Goal: Communication & Community: Answer question/provide support

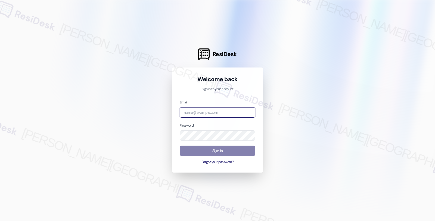
click at [221, 110] on input "email" at bounding box center [218, 112] width 76 height 11
type input "automated-surveys-root_management-fides.[PERSON_NAME]@root_[DOMAIN_NAME]"
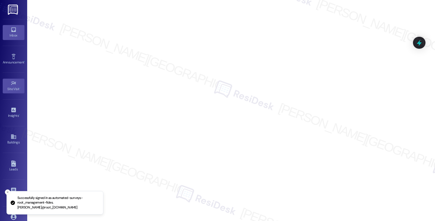
click at [17, 31] on link "Inbox" at bounding box center [14, 32] width 22 height 15
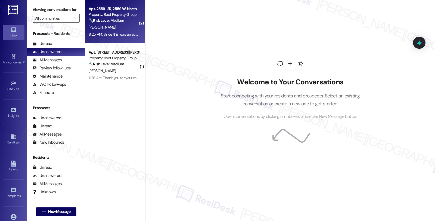
click at [118, 29] on div "[PERSON_NAME]" at bounding box center [113, 27] width 51 height 7
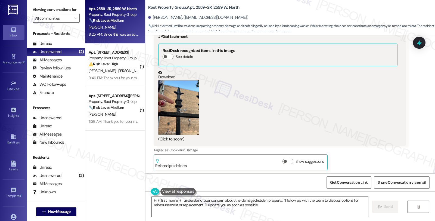
scroll to position [161, 0]
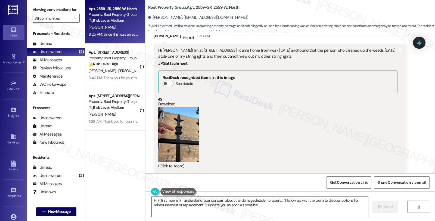
click at [190, 121] on button "Zoom image" at bounding box center [178, 134] width 41 height 54
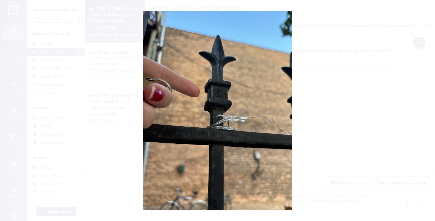
click at [309, 116] on button "Unzoom image" at bounding box center [217, 110] width 435 height 221
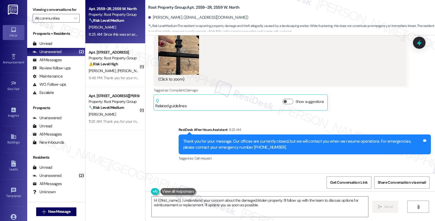
scroll to position [252, 0]
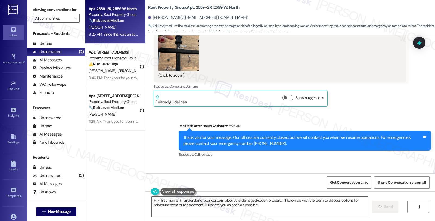
click at [172, 53] on button "Zoom image" at bounding box center [178, 44] width 41 height 54
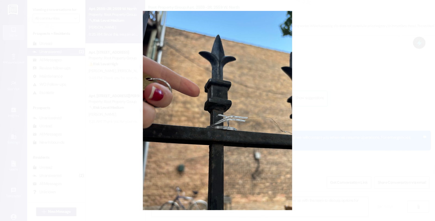
click at [324, 105] on button "Unzoom image" at bounding box center [217, 110] width 435 height 221
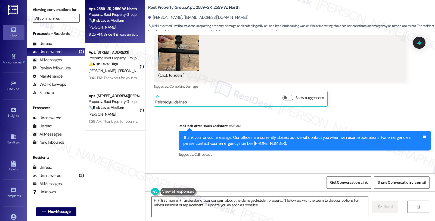
click at [158, 51] on button "Zoom image" at bounding box center [178, 44] width 41 height 54
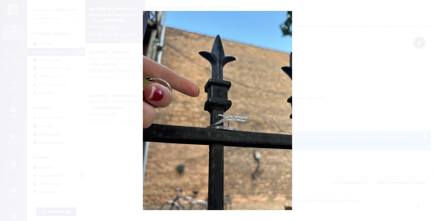
click at [343, 66] on button "Unzoom image" at bounding box center [217, 110] width 435 height 221
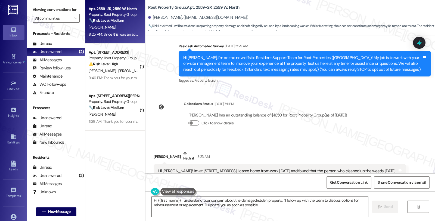
scroll to position [40, 0]
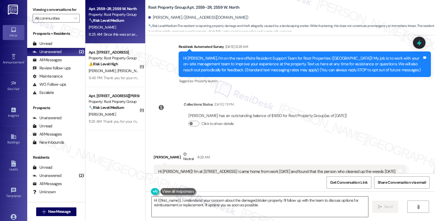
click at [264, 207] on textarea "Hi {{first_name}}, I understand your concern about the damaged/stolen property.…" at bounding box center [260, 206] width 217 height 20
click at [364, 112] on div "Lease started Apr 01, 2025 at 8:00 AM Survey, sent via SMS Residesk Automated S…" at bounding box center [291, 104] width 290 height 138
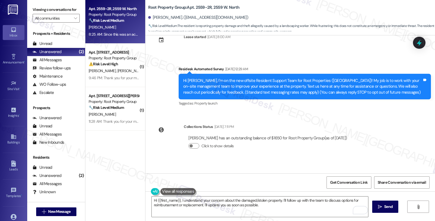
scroll to position [60, 0]
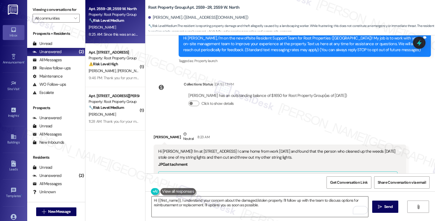
click at [180, 200] on textarea "Hi {{first_name}}, I understand your concern about the damaged/stolen property.…" at bounding box center [260, 206] width 217 height 20
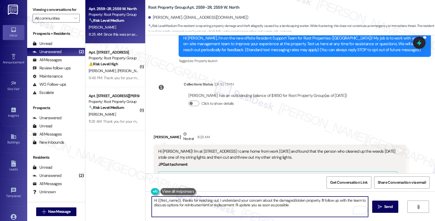
click at [208, 202] on textarea "Hi {{first_name}}, thanks for reaching out. I understand your concern about the…" at bounding box center [260, 206] width 217 height 20
click at [216, 201] on textarea "Hi {{first_name}}, thanks for reaching out. I understand your concern about the…" at bounding box center [260, 206] width 217 height 20
click at [243, 202] on textarea "Hi {{first_name}}, thanks for reaching out. I understand your concern about the…" at bounding box center [260, 206] width 217 height 20
click at [216, 200] on textarea "Hi {{first_name}}, thanks for reaching out. I understand your concern about the…" at bounding box center [260, 206] width 217 height 20
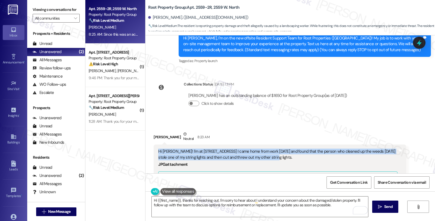
drag, startPoint x: 270, startPoint y: 156, endPoint x: 151, endPoint y: 150, distance: 119.3
click at [154, 150] on div "Hi Sarah! I'm at 2559 w north ave. I came home from work today and found that t…" at bounding box center [280, 209] width 253 height 130
copy div "Hi [PERSON_NAME]! I'm at [STREET_ADDRESS] I came home from work [DATE] and foun…"
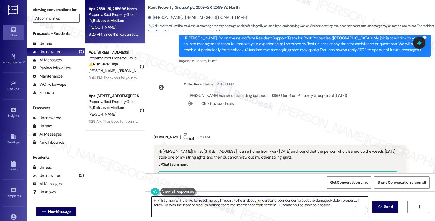
click at [216, 199] on textarea "Hi {{first_name}}, thanks for reaching out. I'm sorry to hear about I understan…" at bounding box center [260, 206] width 217 height 20
click at [252, 201] on textarea "Hi {{first_name}}, thanks for reaching out. I'm sorry to hear about I understan…" at bounding box center [260, 206] width 217 height 20
paste textarea "I’m really sorry to hear about what happened with your string lights."
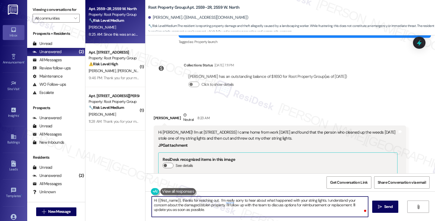
scroll to position [121, 0]
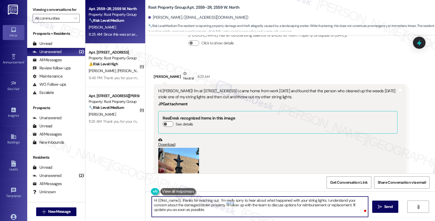
click at [344, 200] on textarea "Hi {{first_name}}, thanks for reaching out. I’m really sorry to hear about what…" at bounding box center [260, 206] width 217 height 20
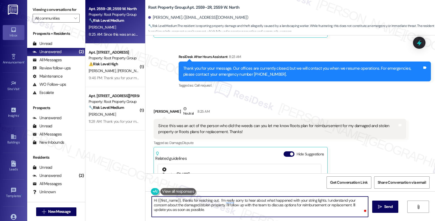
scroll to position [393, 0]
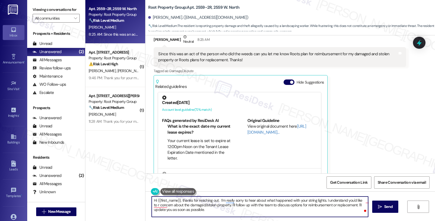
click at [320, 54] on div "Since this was an act of the person who did the weeds can you let me know Roots…" at bounding box center [277, 57] width 239 height 12
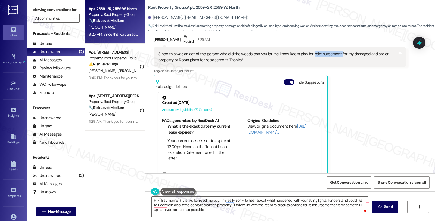
click at [320, 54] on div "Since this was an act of the person who did the weeds can you let me know Roots…" at bounding box center [277, 57] width 239 height 12
copy div "reimbursement"
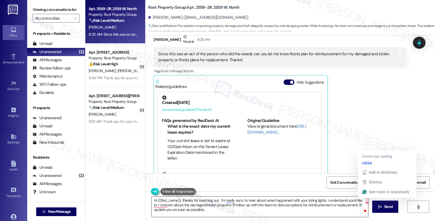
click at [364, 201] on textarea "Hi {{first_name}}, thanks for reaching out. I’m really sorry to hear about what…" at bounding box center [260, 206] width 217 height 20
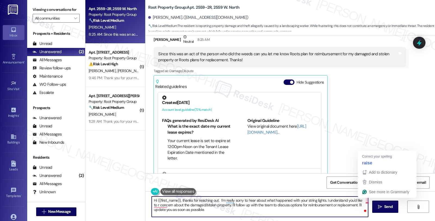
click at [364, 201] on textarea "Hi {{first_name}}, thanks for reaching out. I’m really sorry to hear about what…" at bounding box center [260, 206] width 217 height 20
click at [364, 200] on textarea "Hi {{first_name}}, thanks for reaching out. I’m really sorry to hear about what…" at bounding box center [260, 206] width 217 height 20
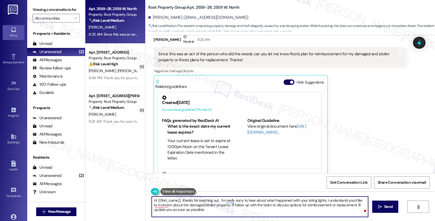
paste textarea "reimbursement"
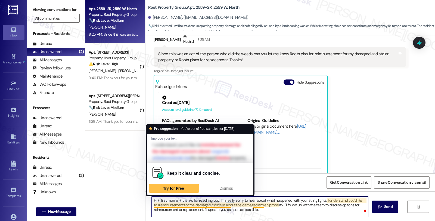
click at [204, 204] on textarea "Hi {{first_name}}, thanks for reaching out. I’m really sorry to hear about what…" at bounding box center [260, 206] width 217 height 20
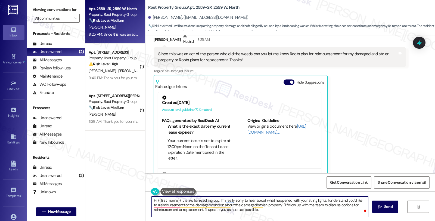
click at [360, 200] on textarea "Hi {{first_name}}, thanks for reaching out. I’m really sorry to hear about what…" at bounding box center [260, 206] width 217 height 20
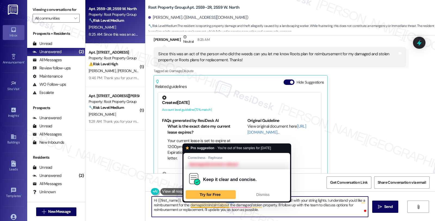
click at [202, 205] on textarea "Hi {{first_name}}, thanks for reaching out. I’m really sorry to hear about what…" at bounding box center [260, 206] width 217 height 20
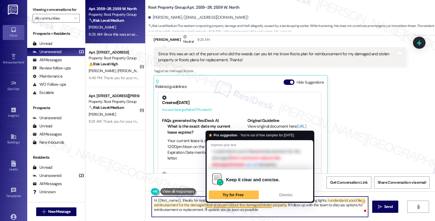
click at [210, 205] on textarea "Hi {{first_name}}, thanks for reaching out. I’m really sorry to hear about what…" at bounding box center [260, 206] width 217 height 20
click at [241, 205] on textarea "Hi {{first_name}}, thanks for reaching out. I’m really sorry to hear about what…" at bounding box center [260, 206] width 217 height 20
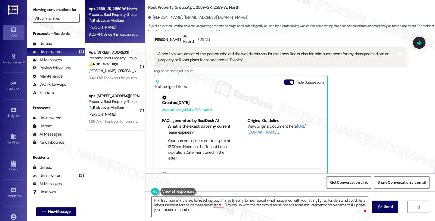
click at [387, 101] on div "Jenna Barrus Neutral 8:25 AM Since this was an act of the person who did the we…" at bounding box center [280, 107] width 253 height 146
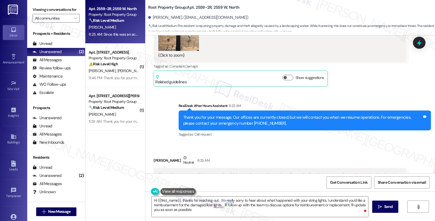
scroll to position [181, 0]
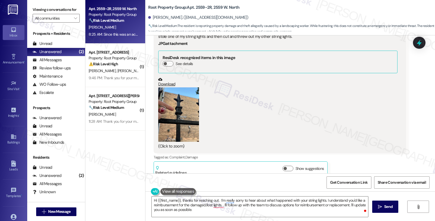
click at [189, 118] on button "Zoom image" at bounding box center [178, 114] width 41 height 54
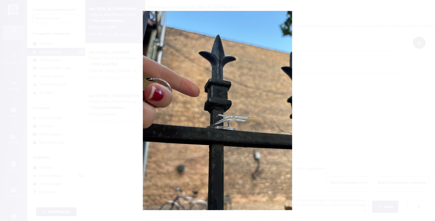
click at [389, 116] on button "Unzoom image" at bounding box center [217, 110] width 435 height 221
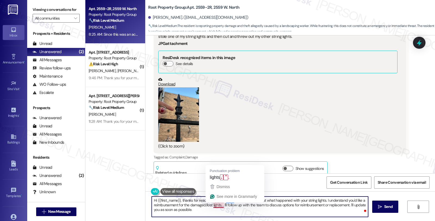
click at [218, 206] on textarea "Hi {{first_name}}, thanks for reaching out. I’m really sorry to hear about what…" at bounding box center [260, 206] width 217 height 20
click at [219, 206] on textarea "Hi {{first_name}}, thanks for reaching out. I’m really sorry to hear about what…" at bounding box center [260, 206] width 217 height 20
click at [302, 213] on textarea "Hi {{first_name}}, thanks for reaching out. I’m really sorry to hear about what…" at bounding box center [260, 206] width 217 height 20
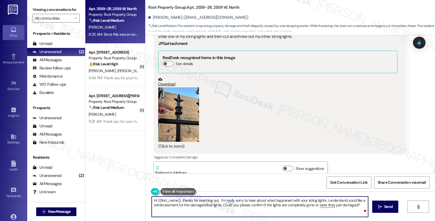
click at [359, 206] on textarea "Hi {{first_name}}, thanks for reaching out. I’m really sorry to hear about what…" at bounding box center [260, 206] width 217 height 20
type textarea "Hi {{first_name}}, thanks for reaching out. I’m really sorry to hear about what…"
click at [387, 207] on span "Send" at bounding box center [388, 207] width 8 height 6
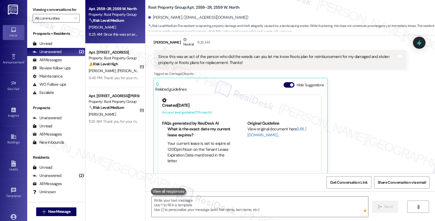
scroll to position [403, 0]
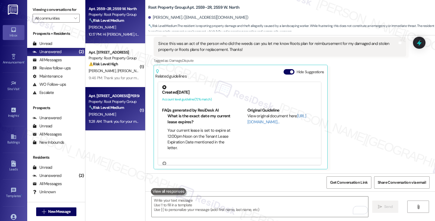
click at [128, 107] on div "🔧 Risk Level: Medium The resident is confirming that they submitted a maintenan…" at bounding box center [114, 108] width 50 height 6
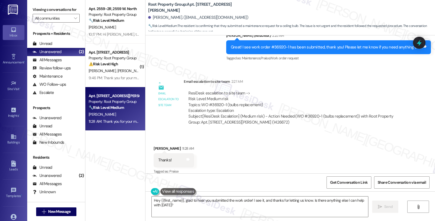
scroll to position [959, 0]
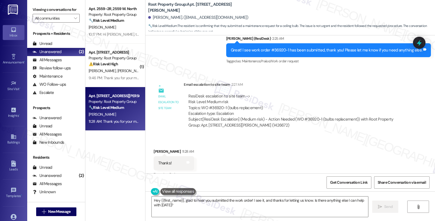
click at [161, 150] on div "Elizabeth Oyer 11:28 AM" at bounding box center [174, 153] width 40 height 8
copy div "Elizabeth"
drag, startPoint x: 147, startPoint y: 199, endPoint x: 168, endPoint y: 205, distance: 21.6
click at [168, 205] on div "Hey {{first_name}}, glad to hear you submitted the work order! I see it, and th…" at bounding box center [257, 206] width 217 height 21
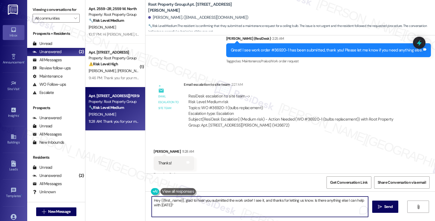
drag, startPoint x: 148, startPoint y: 200, endPoint x: 188, endPoint y: 214, distance: 41.9
click at [188, 214] on textarea "Hey {{first_name}}, glad to hear you submitted the work order! I see it, and th…" at bounding box center [260, 206] width 217 height 20
paste textarea "Elizabeth"
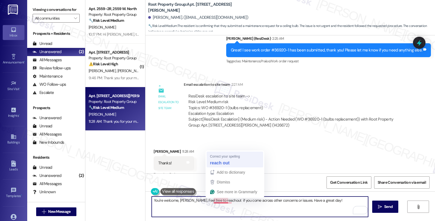
type textarea "You're welcome, Elizabeth. Feel free to reach out if you come across other conc…"
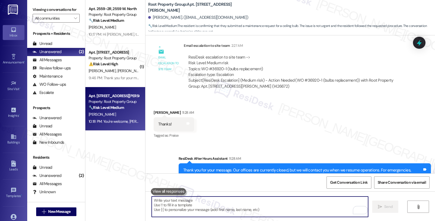
scroll to position [1058, 0]
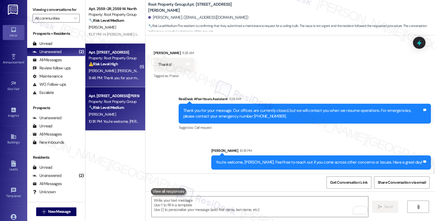
click at [146, 71] on span "[PERSON_NAME]" at bounding box center [159, 70] width 27 height 5
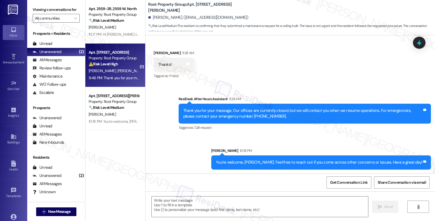
type textarea "Fetching suggested responses. Please feel free to read through the conversation…"
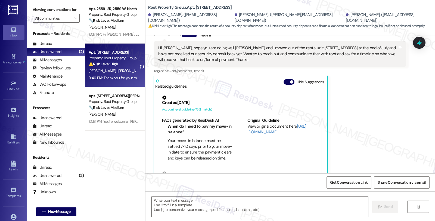
type textarea "Fetching suggested responses. Please feel free to read through the conversation…"
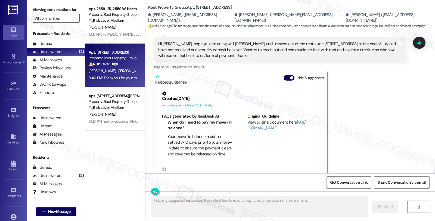
scroll to position [104, 0]
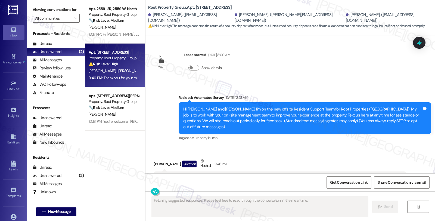
scroll to position [104, 0]
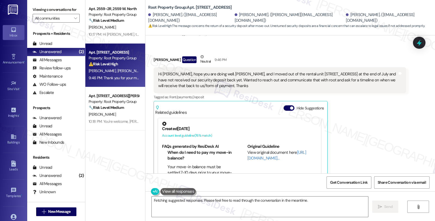
click at [356, 119] on div "Luke Kram Question Neutral 9:46 PM Hi Sarah, hope you are doing well. John, Sam…" at bounding box center [280, 130] width 253 height 152
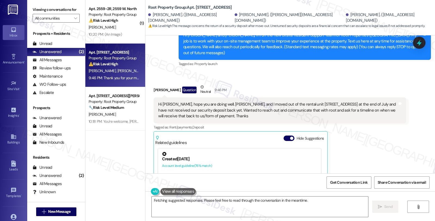
scroll to position [154, 0]
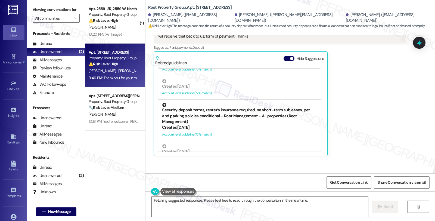
click at [187, 105] on div "Security deposit terms, renter’s insurance required, no short-term subleases, p…" at bounding box center [239, 114] width 155 height 22
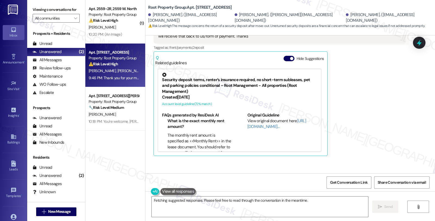
scroll to position [300, 0]
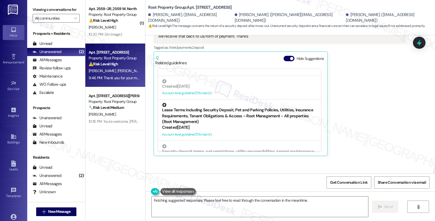
click at [218, 105] on div "Lease Terms Including Security Deposit, Pet and Parking Policies, Utilities, In…" at bounding box center [239, 114] width 155 height 22
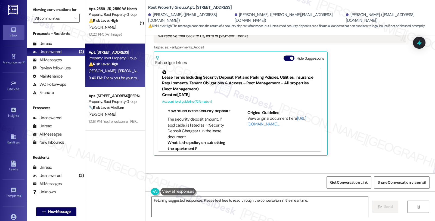
scroll to position [341, 0]
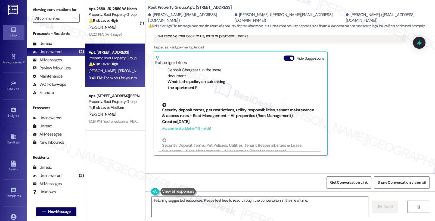
click at [201, 108] on div "Security deposit terms, pet restrictions, utility responsibilities, tenant main…" at bounding box center [239, 111] width 155 height 16
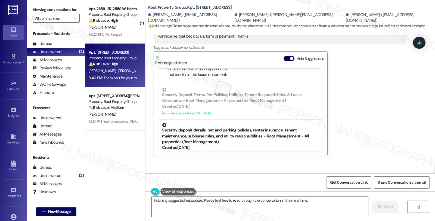
scroll to position [380, 0]
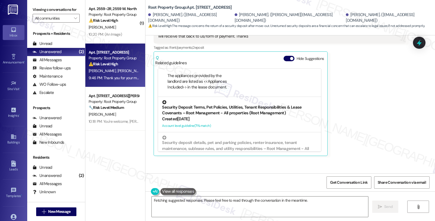
click at [244, 116] on div "Created 14 days ago" at bounding box center [239, 119] width 155 height 6
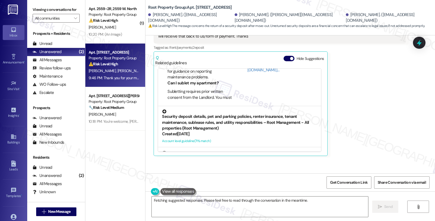
scroll to position [418, 0]
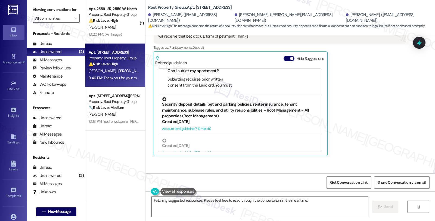
click at [204, 101] on div "Security deposit details, pet and parking policies, renter insurance, tenant ma…" at bounding box center [239, 108] width 155 height 22
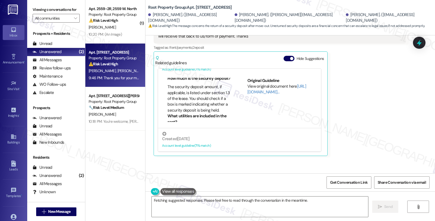
scroll to position [39, 0]
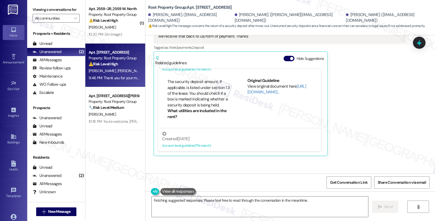
click at [371, 113] on div "Luke Kram Question Neutral 9:46 PM Hi Sarah, hope you are doing well. John, Sam…" at bounding box center [280, 80] width 253 height 152
click at [380, 105] on div "Luke Kram Question Neutral 9:46 PM Hi Sarah, hope you are doing well. John, Sam…" at bounding box center [280, 80] width 253 height 152
click at [377, 132] on div "Luke Kram Question Neutral 9:46 PM Hi Sarah, hope you are doing well. John, Sam…" at bounding box center [280, 80] width 253 height 152
click at [259, 86] on link "[URL][DOMAIN_NAME]…" at bounding box center [277, 89] width 59 height 11
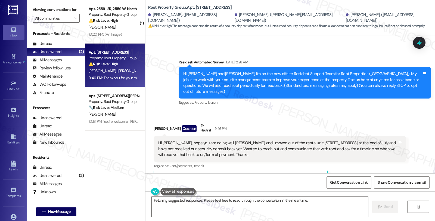
scroll to position [0, 0]
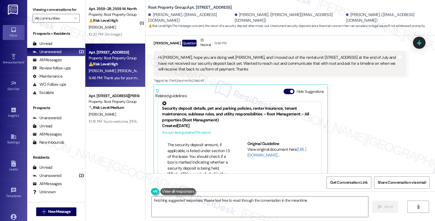
scroll to position [501, 0]
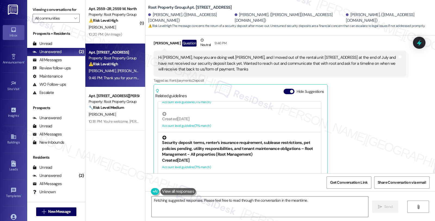
click at [189, 136] on div "Security deposit terms, renter’s insurance requirement, sublease restrictions, …" at bounding box center [239, 147] width 155 height 22
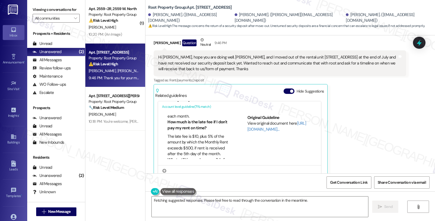
scroll to position [60, 0]
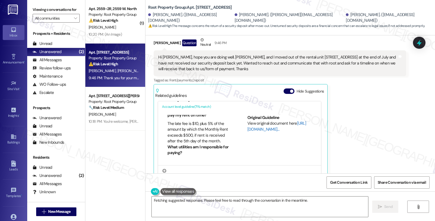
click at [255, 125] on link "[URL][DOMAIN_NAME]…" at bounding box center [277, 126] width 59 height 11
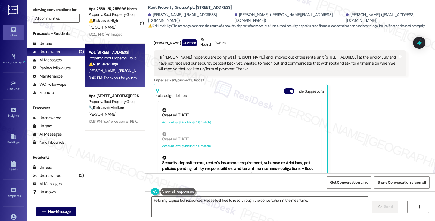
scroll to position [388, 0]
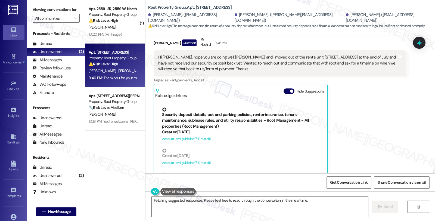
click at [221, 118] on div "Security deposit details, pet and parking policies, renter insurance, tenant ma…" at bounding box center [239, 118] width 155 height 22
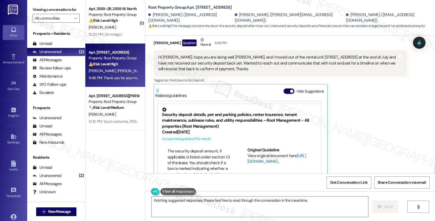
click at [251, 157] on link "[URL][DOMAIN_NAME]…" at bounding box center [277, 158] width 59 height 11
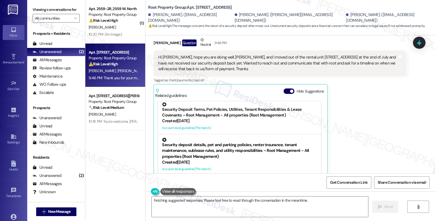
scroll to position [328, 0]
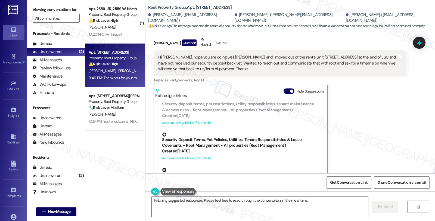
click at [213, 138] on div "Security Deposit Terms, Pet Policies, Utilities, Tenant Responsibilities & Leas…" at bounding box center [239, 141] width 155 height 16
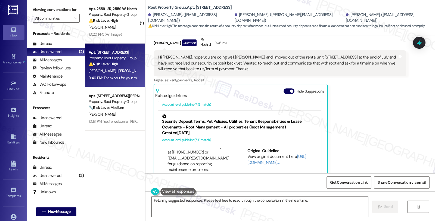
scroll to position [358, 0]
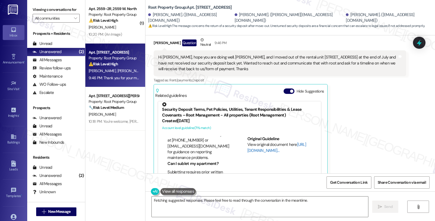
click at [257, 142] on link "[URL][DOMAIN_NAME]…" at bounding box center [277, 147] width 59 height 11
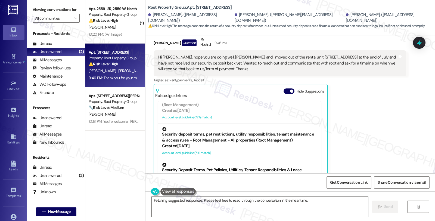
scroll to position [267, 0]
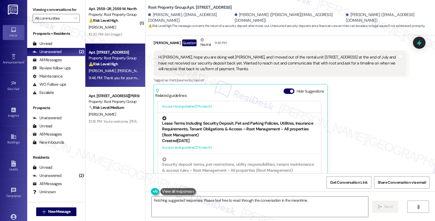
click at [228, 120] on div "Lease Terms Including Security Deposit, Pet and Parking Policies, Utilities, In…" at bounding box center [239, 127] width 155 height 22
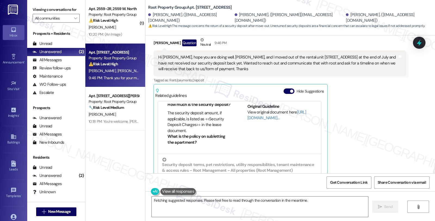
scroll to position [328, 0]
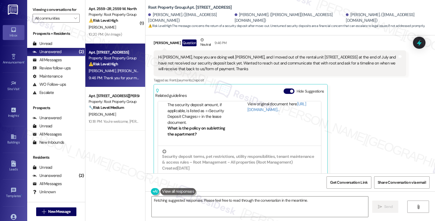
click at [381, 109] on div "Luke Kram Question Neutral 9:46 PM Hi Sarah, hope you are doing well. John, Sam…" at bounding box center [280, 113] width 253 height 152
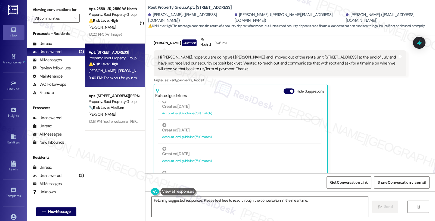
scroll to position [0, 0]
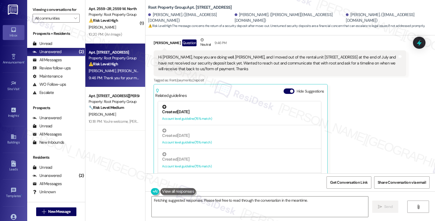
click at [231, 116] on div "Account level guideline ( 76 % match)" at bounding box center [239, 119] width 155 height 6
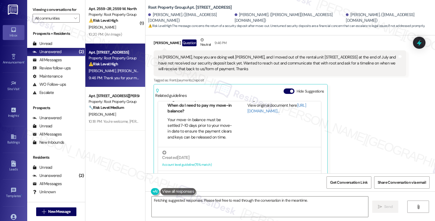
scroll to position [60, 0]
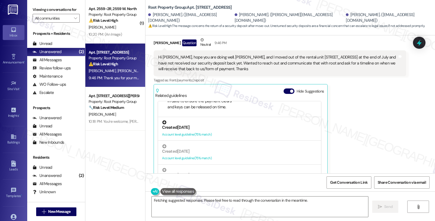
click at [258, 132] on div "Account level guideline ( 75 % match)" at bounding box center [239, 135] width 155 height 6
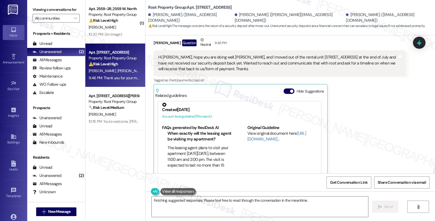
scroll to position [38, 0]
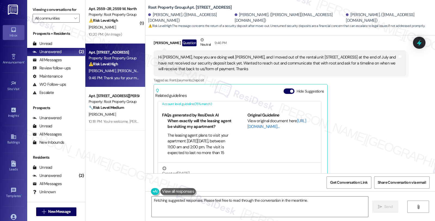
click at [253, 121] on link "[URL][DOMAIN_NAME]…" at bounding box center [277, 123] width 59 height 11
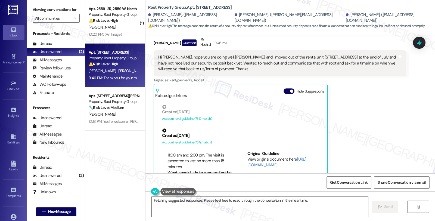
scroll to position [60, 0]
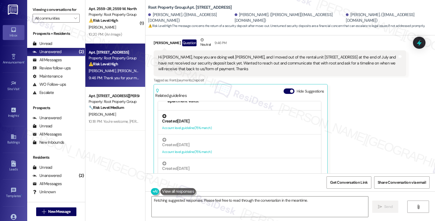
click at [222, 125] on div "Account level guideline ( 75 % match)" at bounding box center [239, 128] width 155 height 6
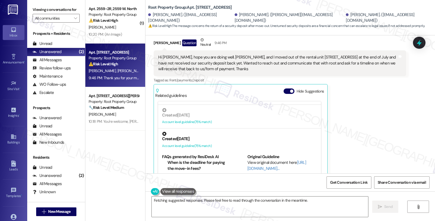
scroll to position [8, 0]
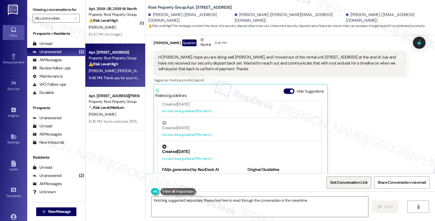
click at [349, 178] on span "Get Conversation Link" at bounding box center [349, 183] width 40 height 12
click at [380, 139] on div "Luke Kram Question Neutral 9:46 PM Hi Sarah, hope you are doing well. John, Sam…" at bounding box center [280, 113] width 253 height 152
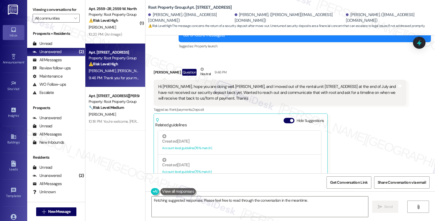
scroll to position [30, 0]
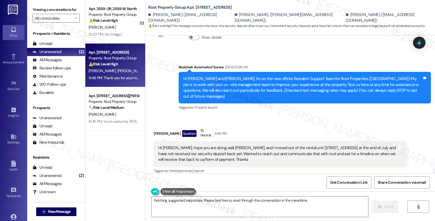
click at [154, 128] on div "Luke Kram Question Neutral 9:46 PM" at bounding box center [280, 134] width 253 height 13
copy div "Luke"
click at [165, 204] on textarea "Hi {{first_name}}, thanks for reaching out. I understand you're waiting for you…" at bounding box center [260, 206] width 217 height 20
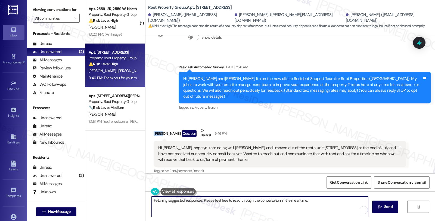
click at [165, 204] on textarea "Hi {{first_name}}, thanks for reaching out. I understand you're waiting for you…" at bounding box center [260, 206] width 217 height 20
click at [164, 199] on textarea "Hi {{first_name}}, thanks for reaching out. I understand you're waiting for you…" at bounding box center [260, 206] width 217 height 20
paste textarea "Luke"
click at [294, 199] on textarea "Hi Luke, thanks for reaching out. I understand you're waiting for your security…" at bounding box center [260, 206] width 217 height 20
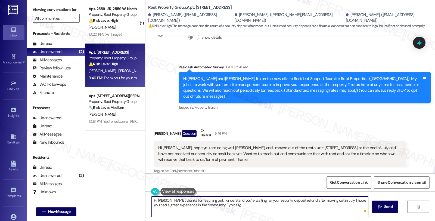
paste textarea "there is no security deposit to refund since we do not ask for security deposit…"
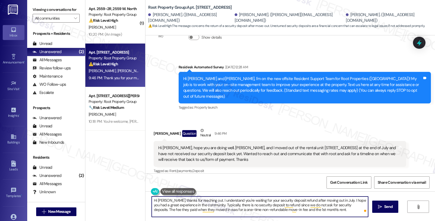
click at [153, 210] on textarea "Hi Luke, thanks for reaching out. I understand you're waiting for your security…" at bounding box center [260, 206] width 217 height 20
click at [176, 208] on textarea "Hi Luke, thanks for reaching out. I understand you're waiting for your security…" at bounding box center [260, 206] width 217 height 20
click at [313, 211] on textarea "Hi [PERSON_NAME], thanks for reaching out. I understand you're waiting for your…" at bounding box center [260, 206] width 217 height 20
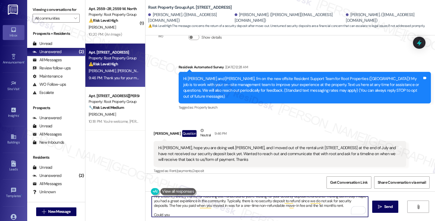
scroll to position [6, 0]
drag, startPoint x: 169, startPoint y: 217, endPoint x: 146, endPoint y: 217, distance: 23.4
click at [149, 217] on div "Hi Luke, thanks for reaching out. I understand you're waiting for your security…" at bounding box center [257, 206] width 217 height 21
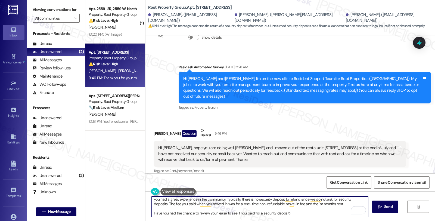
click at [298, 213] on textarea "Hi Luke, thanks for reaching out. I understand you're waiting for your security…" at bounding box center [260, 206] width 217 height 20
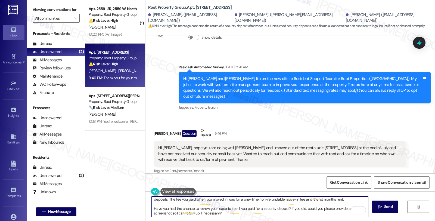
scroll to position [10, 0]
type textarea "Hi Luke, thanks for reaching out. I understand you're waiting for your security…"
click at [371, 208] on div "Hi Luke, thanks for reaching out. I understand you're waiting for your security…" at bounding box center [291, 211] width 290 height 41
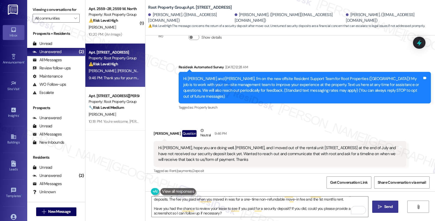
click at [385, 206] on span "Send" at bounding box center [388, 207] width 8 height 6
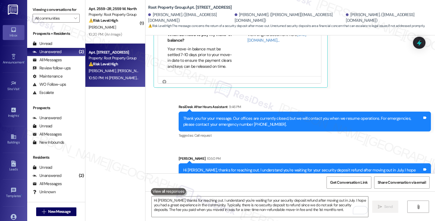
scroll to position [254, 0]
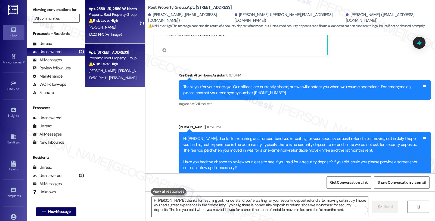
click at [122, 16] on div "Property: Root Property Group" at bounding box center [114, 15] width 50 height 6
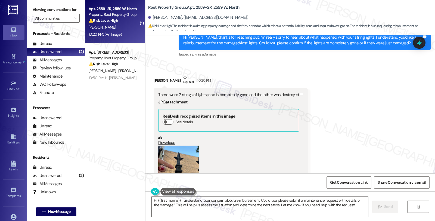
scroll to position [528, 0]
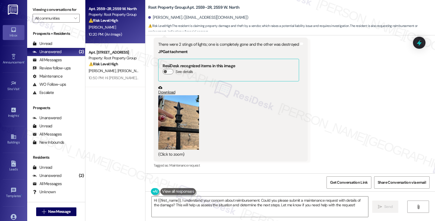
click at [179, 122] on button "Zoom image" at bounding box center [178, 122] width 41 height 54
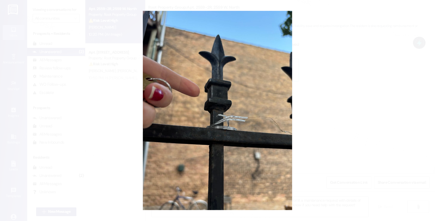
click at [317, 119] on button "Unzoom image" at bounding box center [217, 110] width 435 height 221
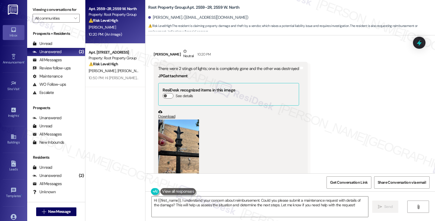
scroll to position [467, 0]
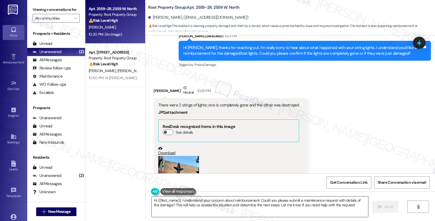
click at [152, 199] on textarea "Hi {{first_name}}, I understand your concern about reimbursement. Could you ple…" at bounding box center [260, 206] width 217 height 20
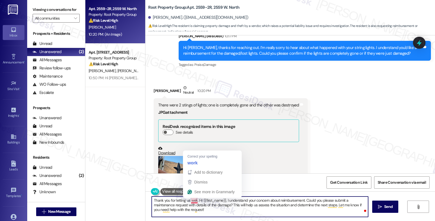
click at [190, 200] on textarea "Thank you for letting us wek. Hi {{first_name}}, I understand your concern abou…" at bounding box center [260, 206] width 217 height 20
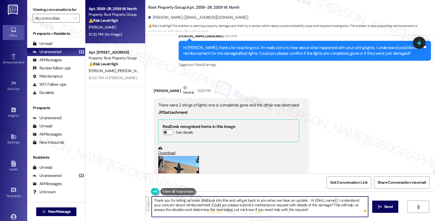
drag, startPoint x: 304, startPoint y: 201, endPoint x: 312, endPoint y: 208, distance: 11.2
click at [312, 208] on textarea "Thank you for letting us know. We'll look into this and will get back to you wh…" at bounding box center [260, 206] width 217 height 20
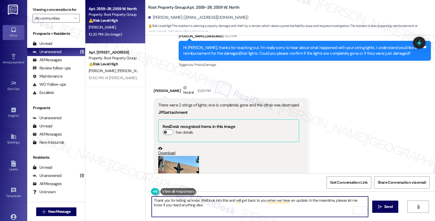
click at [199, 210] on textarea "Thank you for letting us know. We'll look into this and will get back to you wh…" at bounding box center [260, 206] width 217 height 20
type textarea "Thank you for letting us know. We'll look into this and will get back to you wh…"
click at [312, 203] on textarea "Thank you for letting us know. We'll look into this and will get back to you wh…" at bounding box center [260, 206] width 217 height 20
click at [381, 207] on icon "" at bounding box center [380, 207] width 4 height 4
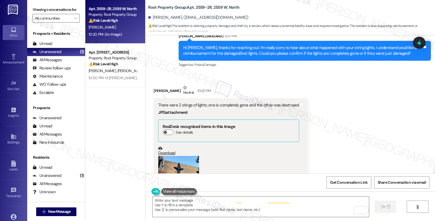
type textarea "Fetching suggested responses. Please feel free to read through the conversation…"
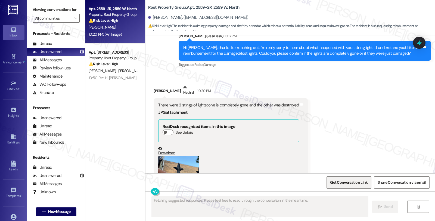
scroll to position [513, 0]
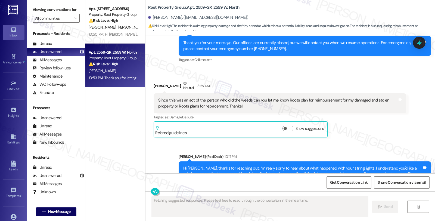
scroll to position [346, 0]
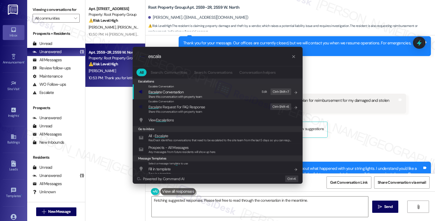
type input "escala"
click at [192, 96] on span "Share this conversation with property team" at bounding box center [176, 97] width 54 height 4
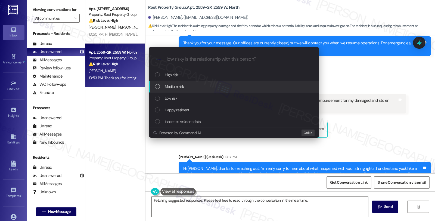
click at [192, 85] on div "Medium risk" at bounding box center [234, 87] width 159 height 6
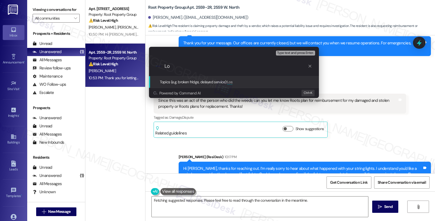
type input "L"
type input "Damaged/lost string lights after maintenance work"
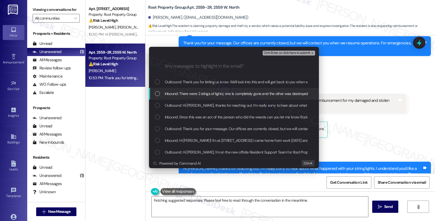
click at [227, 92] on span "Inbound: There were 2 stings of lights; one is completely gone and the other wa…" at bounding box center [236, 94] width 143 height 6
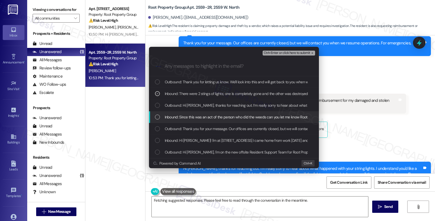
click at [227, 113] on div "Inbound: Since this was an act of the person who did the weeds can you let me k…" at bounding box center [234, 117] width 170 height 12
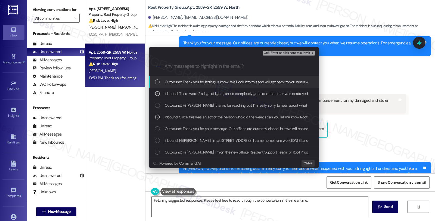
click at [296, 54] on span "Ctrl+Enter or click here to submit" at bounding box center [287, 53] width 47 height 4
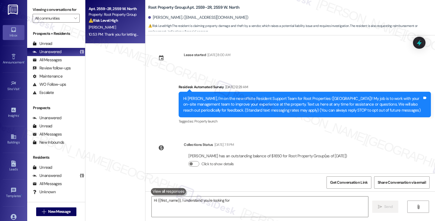
scroll to position [528, 0]
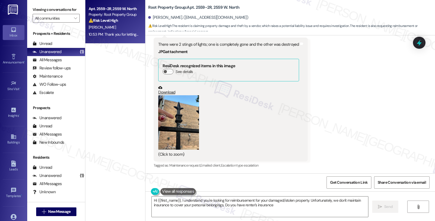
type textarea "Hi {{first_name}}, I understand you're looking for reimbursement for your damag…"
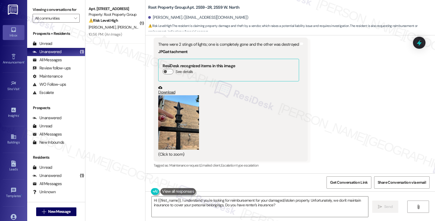
scroll to position [580, 0]
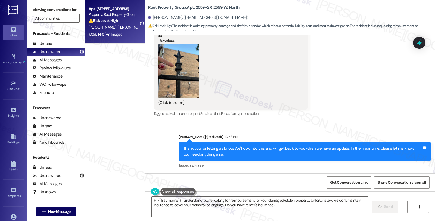
click at [107, 19] on strong "⚠️ Risk Level: High" at bounding box center [103, 20] width 29 height 5
type textarea "Hi {{first_name}}, I understand you're looking for reimbursement for your damag…"
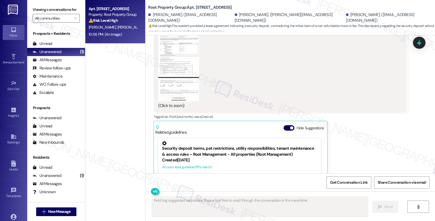
scroll to position [424, 0]
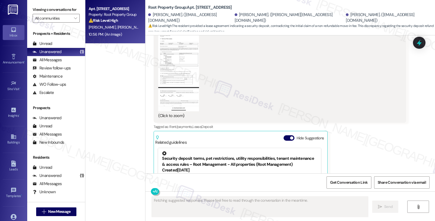
click at [177, 90] on button "Zoom image" at bounding box center [178, 67] width 41 height 88
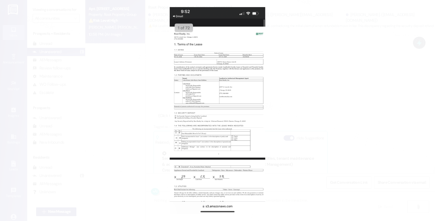
click at [223, 86] on button "Unzoom image" at bounding box center [217, 110] width 435 height 221
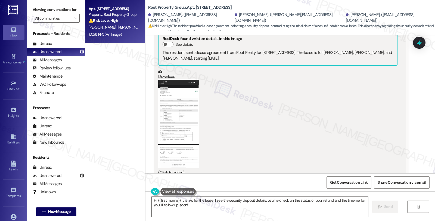
scroll to position [364, 0]
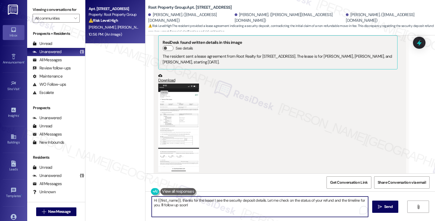
click at [152, 200] on textarea "Hi {{first_name}}, thanks for the lease! I see the security deposit details. Le…" at bounding box center [260, 206] width 217 height 20
click at [190, 205] on textarea "Hi {{first_name}}, thanks for the lease! I see the security deposit details. Le…" at bounding box center [260, 206] width 217 height 20
click at [178, 200] on textarea "Hi {{first_name}}, thanks for the lease! I see the security deposit details. Le…" at bounding box center [260, 206] width 217 height 20
drag, startPoint x: 180, startPoint y: 200, endPoint x: 146, endPoint y: 200, distance: 34.3
click at [149, 200] on div "Hi {{first_name}}, thanks for the lease! I see the security deposit details. Le…" at bounding box center [257, 206] width 217 height 21
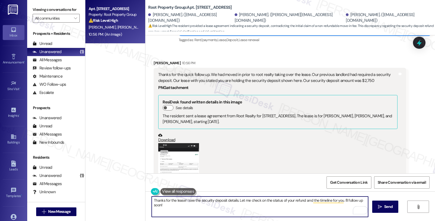
scroll to position [303, 0]
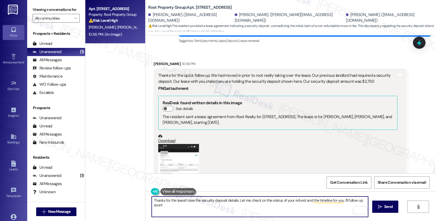
click at [167, 206] on textarea "Thanks for the lease! I see the security deposit details. Let me check on the s…" at bounding box center [260, 206] width 217 height 20
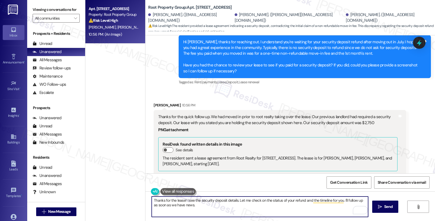
scroll to position [243, 0]
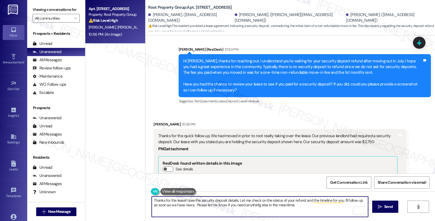
click at [323, 205] on textarea "Thanks for the lease! I see the security deposit details. Let me check on the s…" at bounding box center [260, 206] width 217 height 20
type textarea "Thanks for the lease! I see the security deposit details. Let me check on the s…"
click at [383, 205] on span "Send" at bounding box center [388, 207] width 11 height 6
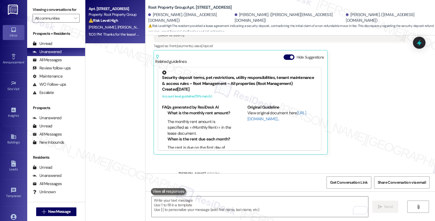
scroll to position [528, 0]
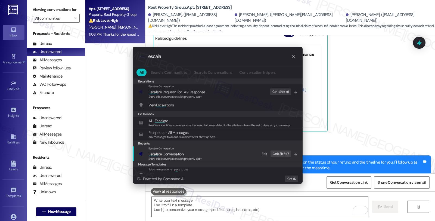
type input "escala"
click at [193, 153] on span "Escala te Conversation" at bounding box center [176, 154] width 54 height 6
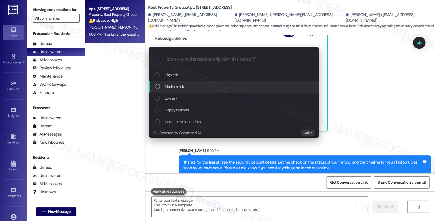
click at [189, 85] on div "Medium risk" at bounding box center [234, 87] width 159 height 6
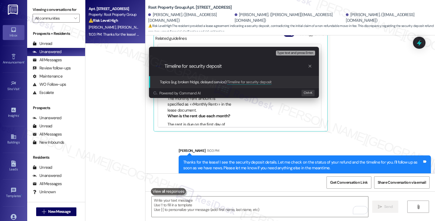
type input "Timeline for security deposit"
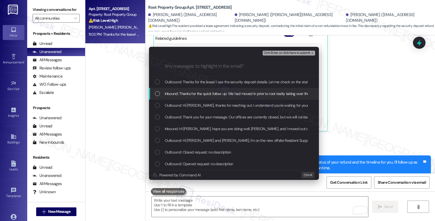
click at [187, 91] on span "Inbound: Thanks for the quick follow up. We had moved in prior to root realty t…" at bounding box center [378, 94] width 426 height 6
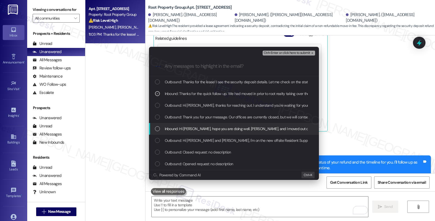
click at [189, 127] on span "Inbound: Hi [PERSON_NAME], hope you are doing well. [PERSON_NAME], and I moved …" at bounding box center [432, 129] width 535 height 6
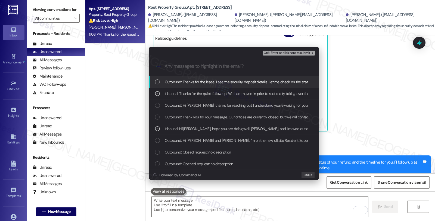
click at [291, 53] on span "Ctrl+Enter or click here to submit" at bounding box center [287, 53] width 47 height 4
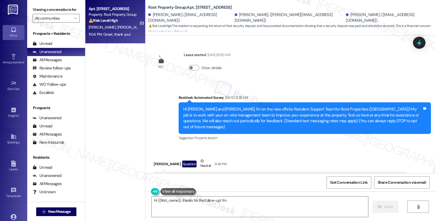
scroll to position [494, 0]
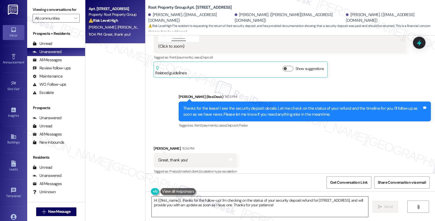
click at [152, 199] on textarea "Hi {{first_name}}, thanks for the follow-up! I'm checking on the status of your…" at bounding box center [260, 206] width 217 height 20
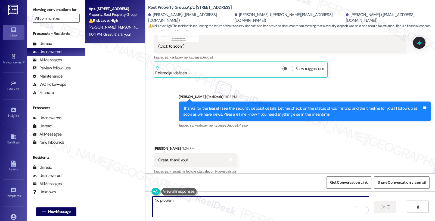
type textarea "No problem!"
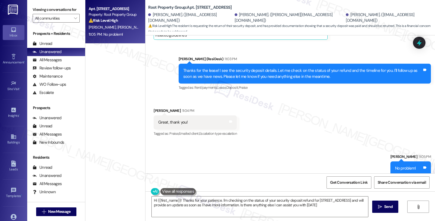
type textarea "Hi {{first_name}}! Thanks for your patience. I'm checking on the status of your…"
